Goal: Contribute content

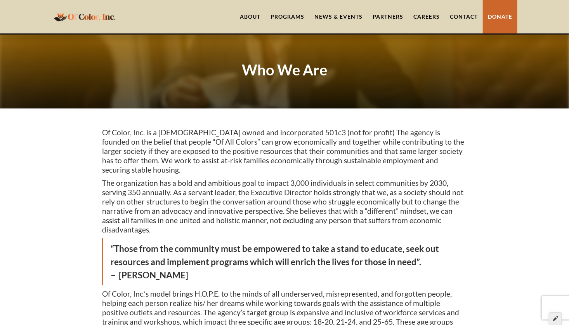
click at [556, 318] on icon at bounding box center [555, 317] width 5 height 5
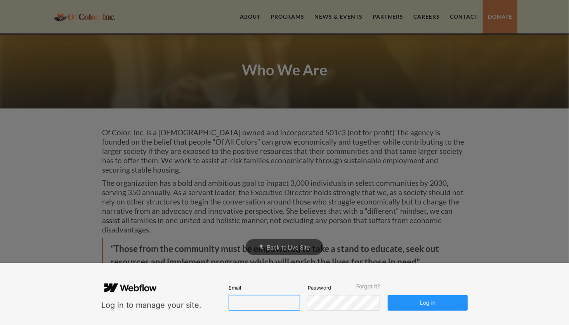
type input "lbrumfield@ofcolorinc.org"
click at [436, 306] on button "Log in" at bounding box center [428, 303] width 80 height 16
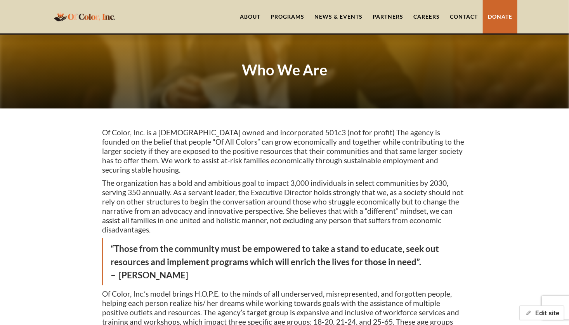
click at [545, 313] on button "Edit site" at bounding box center [541, 312] width 45 height 15
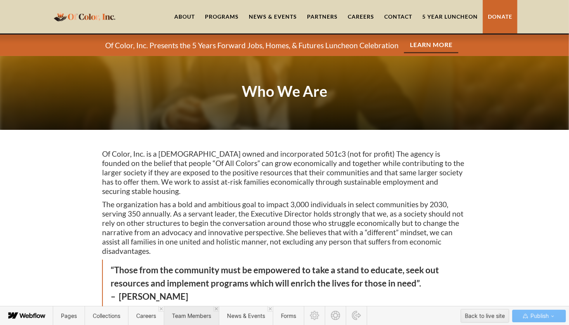
click at [204, 316] on span "Team Members" at bounding box center [191, 315] width 39 height 7
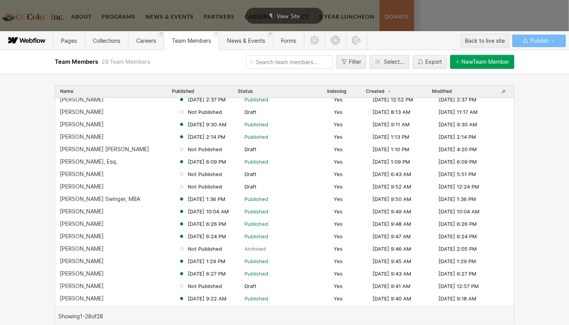
scroll to position [141, 0]
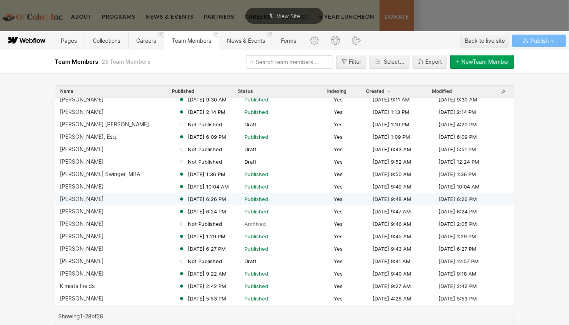
click at [75, 198] on div "Sandra A. Moss" at bounding box center [82, 199] width 44 height 6
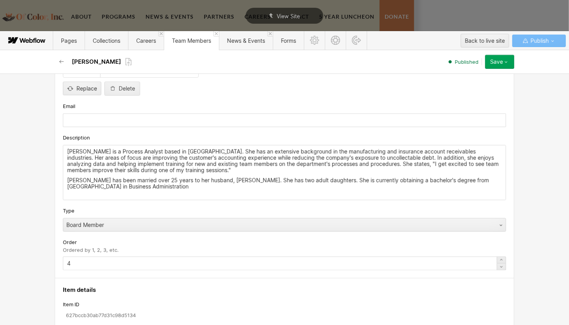
scroll to position [194, 0]
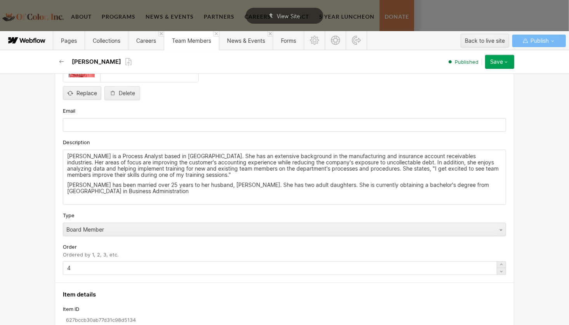
drag, startPoint x: 63, startPoint y: 154, endPoint x: 237, endPoint y: 210, distance: 183.1
click at [237, 210] on div "Custom fields Title Board Treasurer Headshot Sandra Moss IMG_1197 4.png 390 x 4…" at bounding box center [285, 131] width 460 height 302
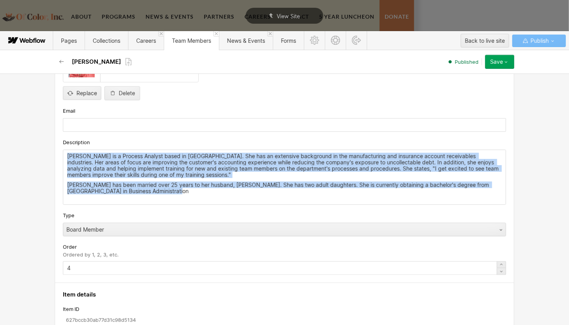
drag, startPoint x: 158, startPoint y: 189, endPoint x: 36, endPoint y: 142, distance: 130.9
click at [36, 142] on div "Basic info Name Sandra A. Moss Slug sandra-a-moss www.ofcolorinc.org/team-membe…" at bounding box center [284, 198] width 569 height 251
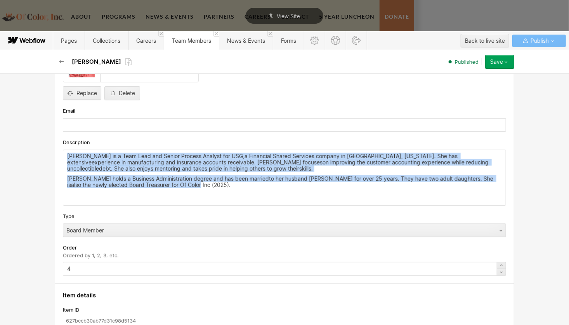
drag, startPoint x: 188, startPoint y: 182, endPoint x: 56, endPoint y: 144, distance: 137.2
click at [56, 144] on div "Custom fields Title Board Treasurer Headshot Sandra Moss IMG_1197 4.png 390 x 4…" at bounding box center [285, 131] width 460 height 303
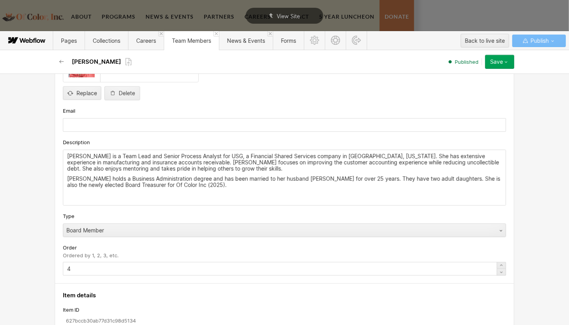
click at [499, 61] on div "Save" at bounding box center [496, 62] width 13 height 6
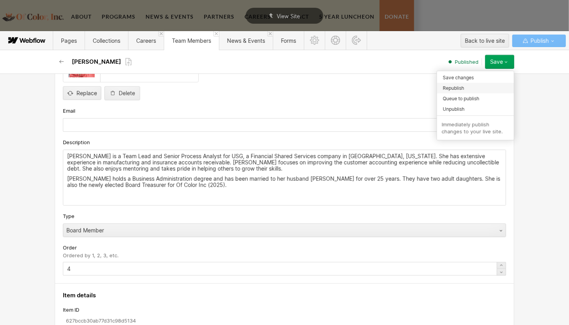
click at [465, 89] on div "Republish" at bounding box center [475, 88] width 77 height 10
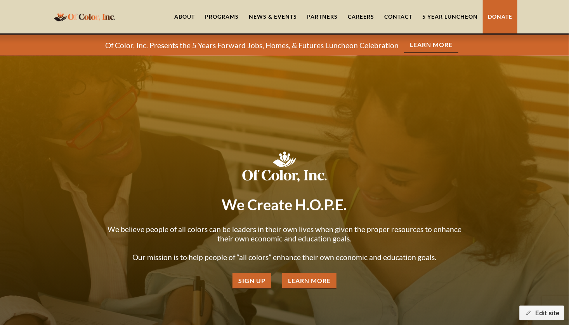
click at [418, 43] on link "Learn More" at bounding box center [431, 45] width 54 height 16
